Goal: Find specific page/section: Find specific page/section

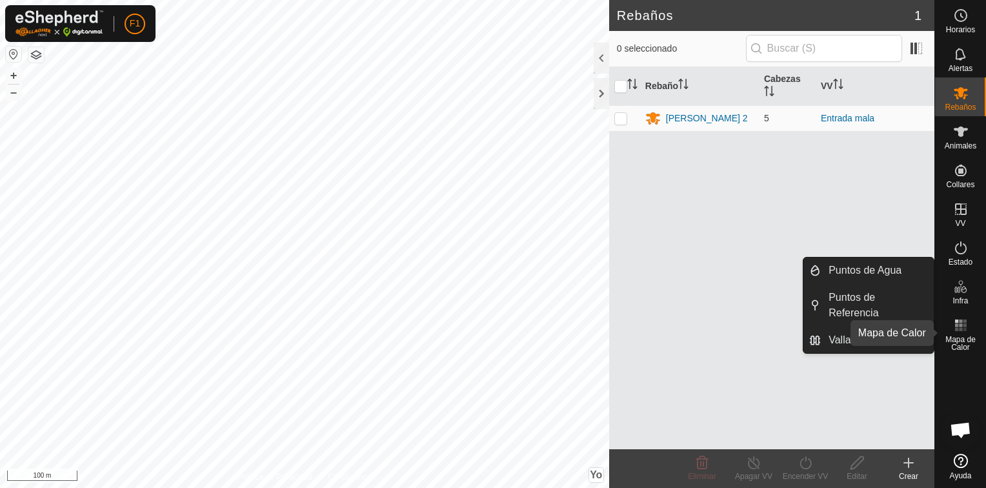
click at [966, 326] on icon at bounding box center [960, 324] width 15 height 15
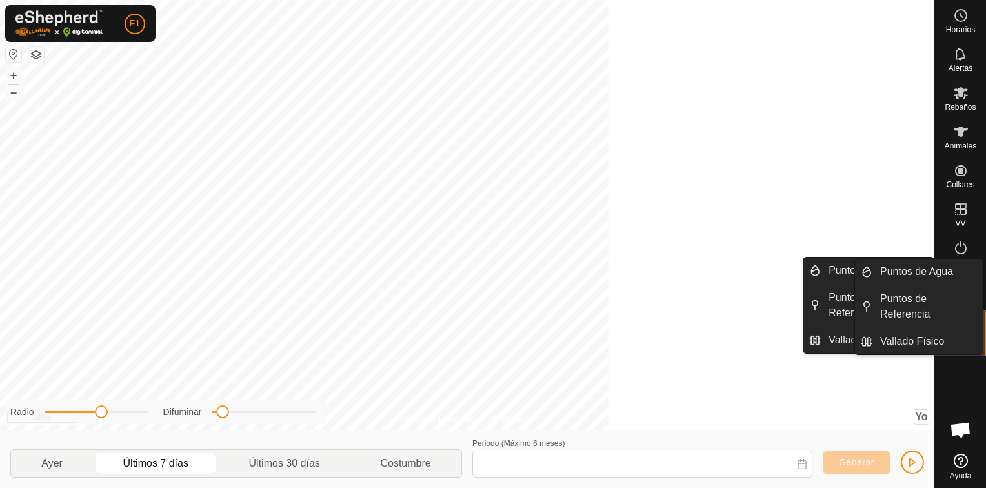
type input "[DATE] - [DATE]"
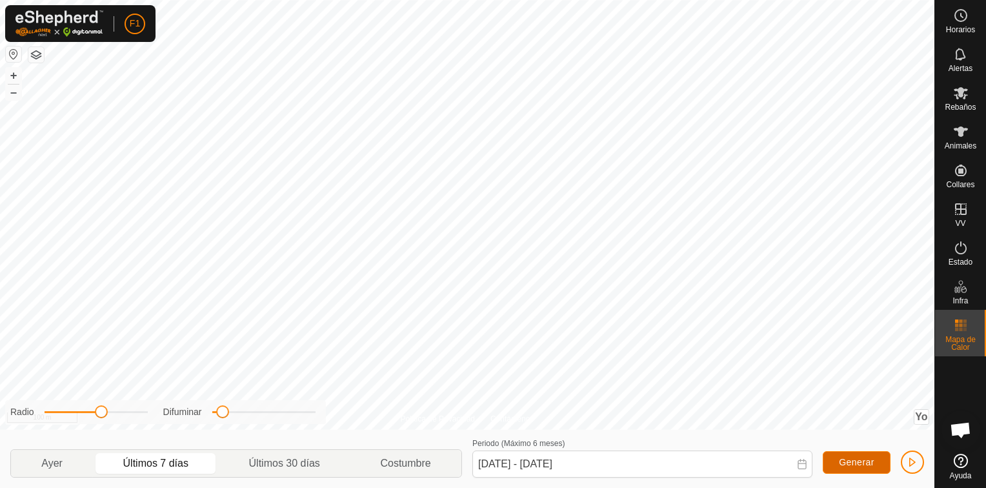
click at [862, 458] on span "Generar" at bounding box center [856, 462] width 35 height 10
click at [173, 461] on p-togglebutton "Últimos 7 días" at bounding box center [156, 463] width 126 height 27
click at [848, 464] on span "Generar" at bounding box center [856, 462] width 35 height 10
click at [962, 335] on span "Mapa de Calor" at bounding box center [960, 342] width 45 height 15
click at [959, 61] on icon at bounding box center [960, 53] width 15 height 15
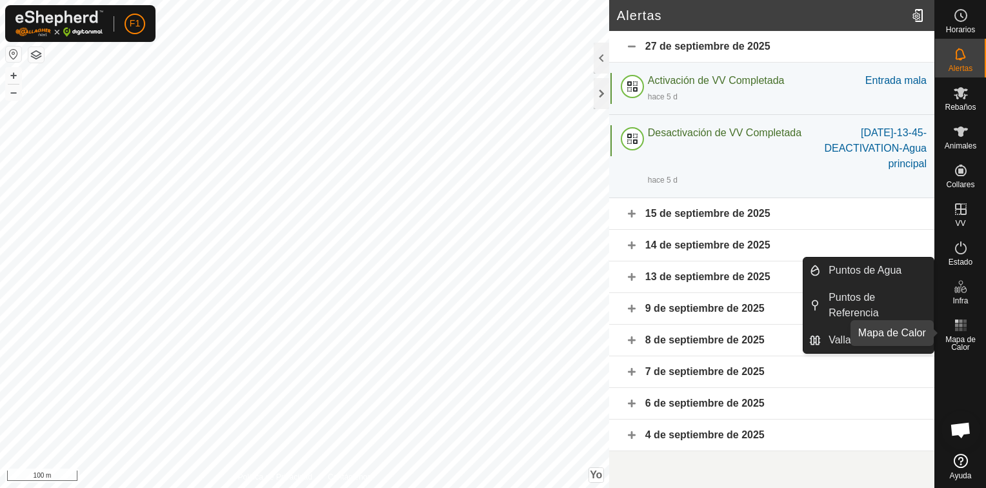
click at [960, 337] on span "Mapa de Calor" at bounding box center [960, 342] width 45 height 15
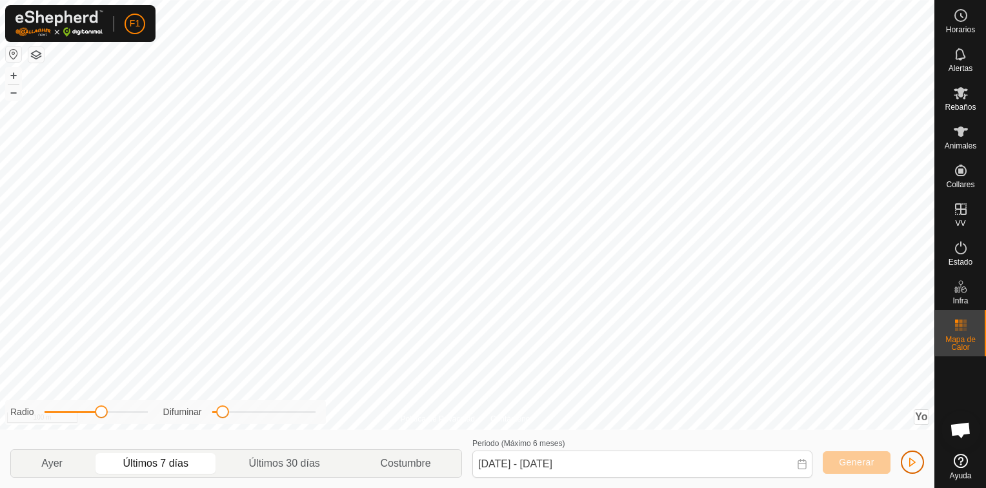
click at [912, 463] on span "button" at bounding box center [912, 462] width 10 height 10
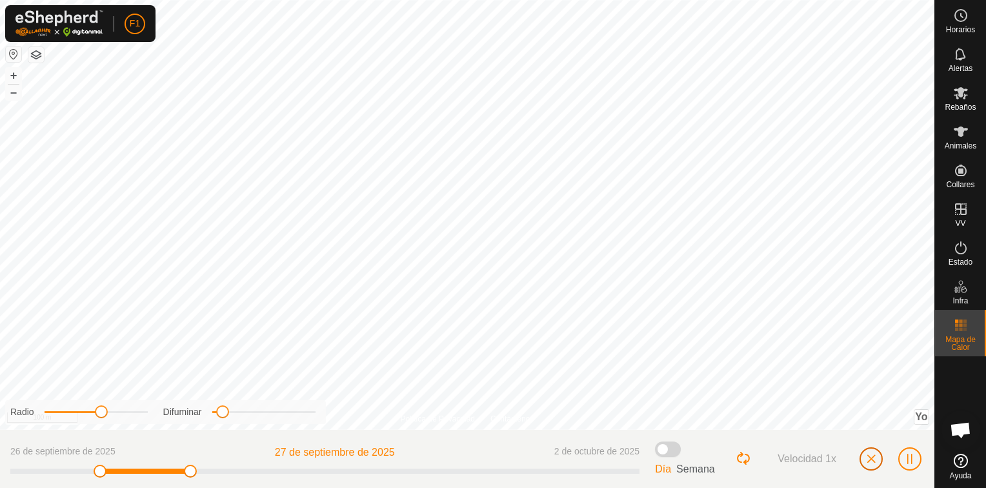
click at [875, 459] on span "button" at bounding box center [871, 458] width 10 height 10
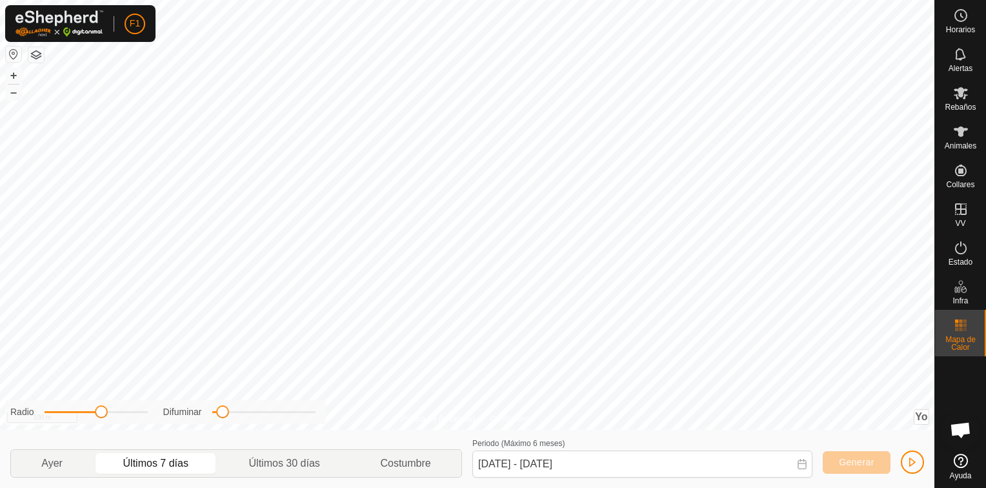
click at [165, 464] on p-togglebutton "Últimos 7 días" at bounding box center [156, 463] width 126 height 27
click at [290, 461] on p-togglebutton "Últimos 30 días" at bounding box center [285, 463] width 132 height 27
type input "[DATE] - [DATE]"
click at [840, 459] on span "Generar" at bounding box center [856, 462] width 35 height 10
click at [913, 462] on span "button" at bounding box center [912, 462] width 10 height 10
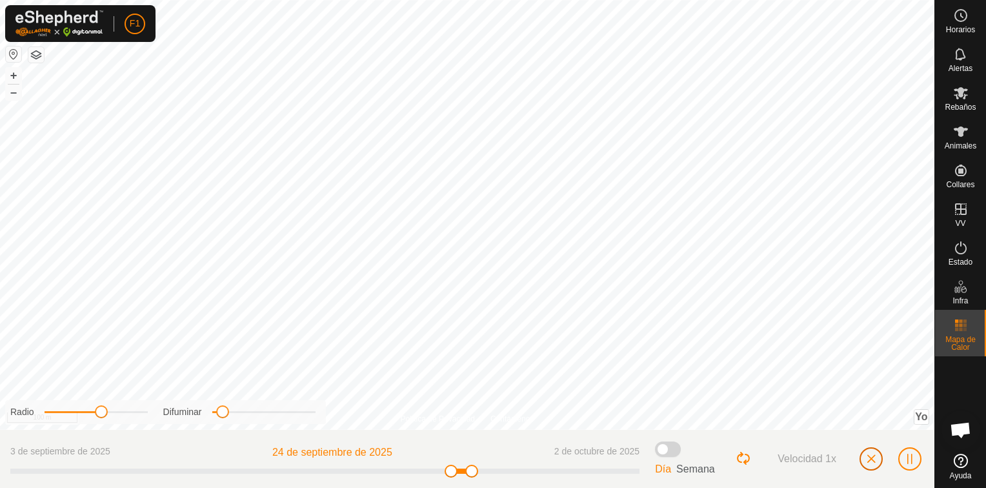
click at [874, 459] on span "button" at bounding box center [871, 458] width 10 height 10
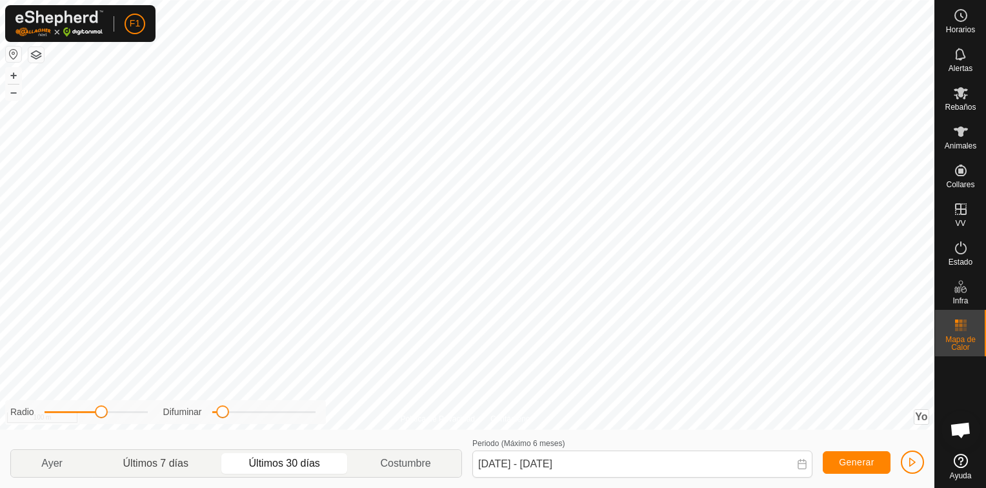
click at [143, 464] on p-togglebutton "Últimos 7 días" at bounding box center [156, 463] width 126 height 27
type input "[DATE] - [DATE]"
click at [913, 463] on span "button" at bounding box center [912, 462] width 10 height 10
